Goal: Find specific page/section: Find specific page/section

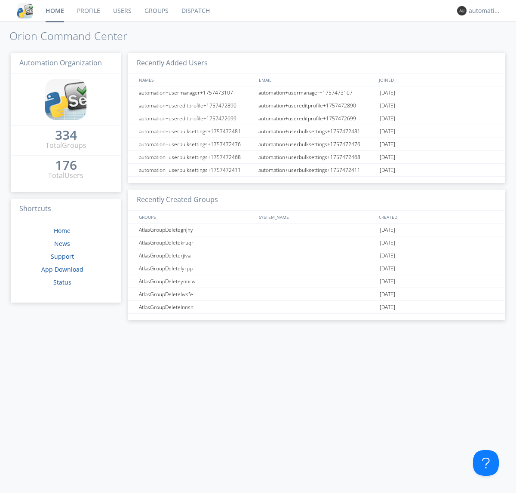
click at [195, 11] on link "Dispatch" at bounding box center [195, 10] width 41 height 21
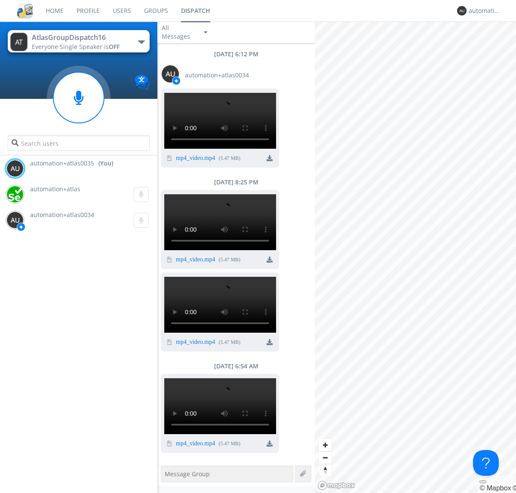
scroll to position [562, 0]
click at [141, 42] on div "button" at bounding box center [141, 41] width 7 height 3
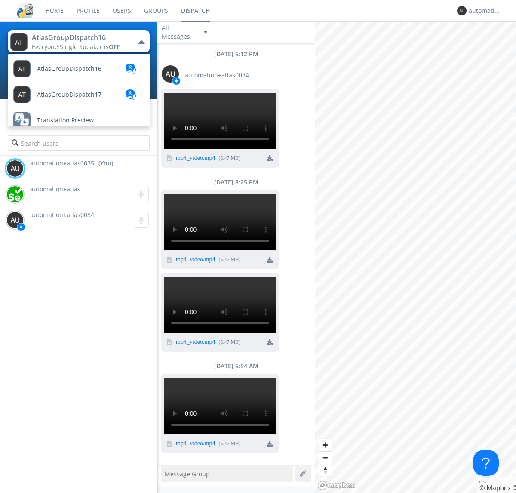
click at [68, 95] on span "AtlasGroupDispatch17" at bounding box center [69, 95] width 64 height 6
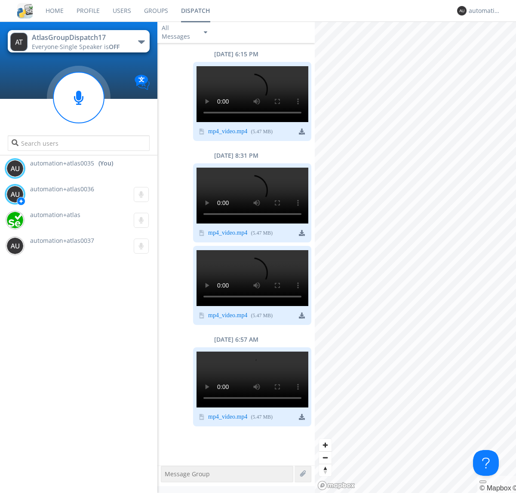
scroll to position [536, 0]
click at [482, 11] on div "automation+atlas0035" at bounding box center [485, 10] width 32 height 9
